Goal: Task Accomplishment & Management: Manage account settings

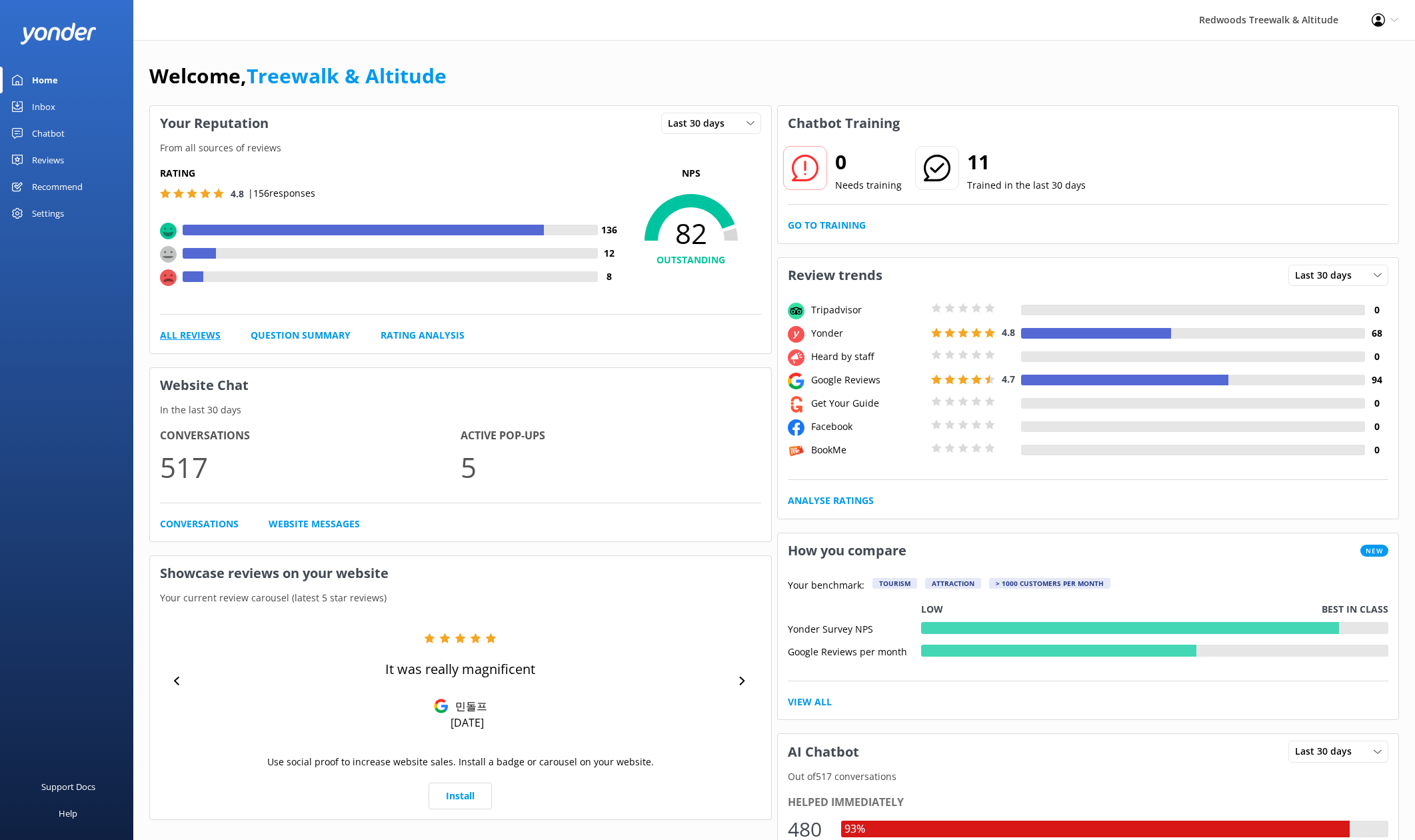
click at [197, 340] on link "All Reviews" at bounding box center [190, 335] width 61 height 15
